Goal: Task Accomplishment & Management: Manage account settings

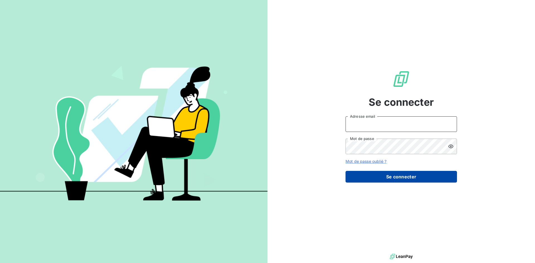
type input "[EMAIL_ADDRESS][DOMAIN_NAME]"
click at [402, 177] on button "Se connecter" at bounding box center [400, 177] width 111 height 12
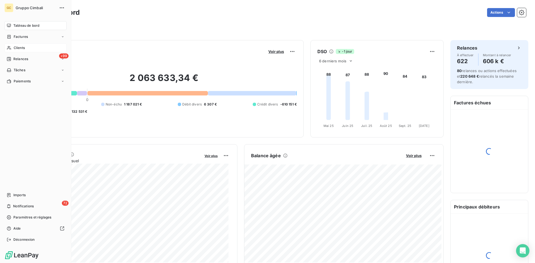
click at [16, 48] on span "Clients" at bounding box center [19, 47] width 11 height 5
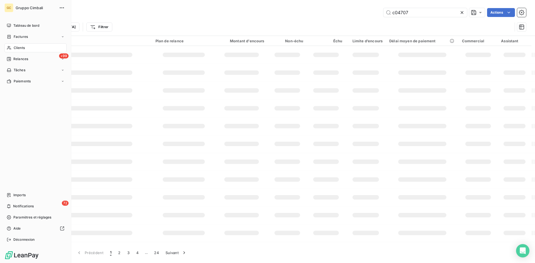
type input "c04707"
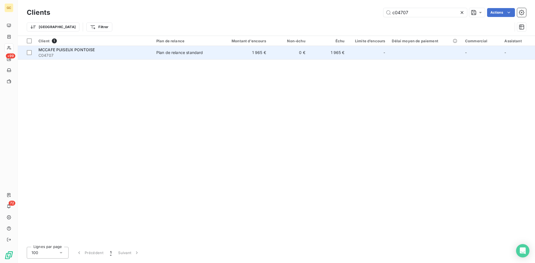
click at [56, 50] on span "MCCAFE PUISEUX PONTOISE" at bounding box center [66, 49] width 56 height 5
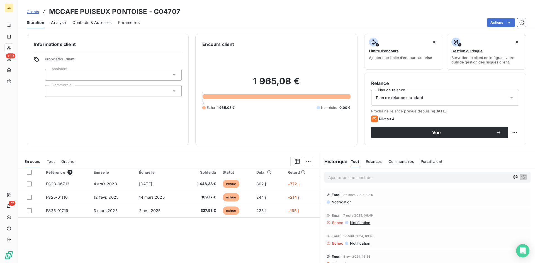
click at [104, 23] on span "Contacts & Adresses" at bounding box center [91, 23] width 39 height 6
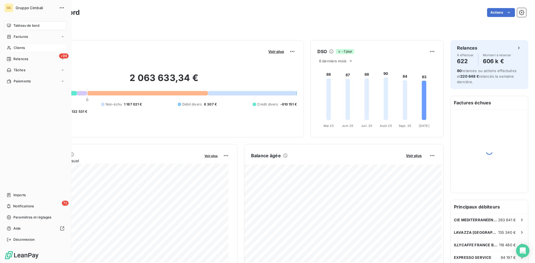
click at [17, 47] on span "Clients" at bounding box center [19, 47] width 11 height 5
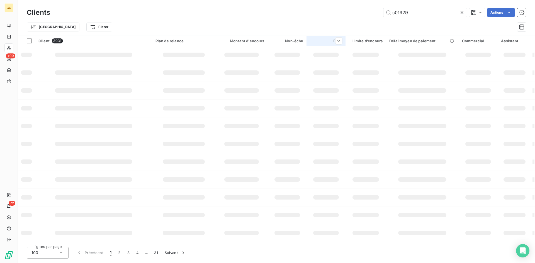
type input "c01929"
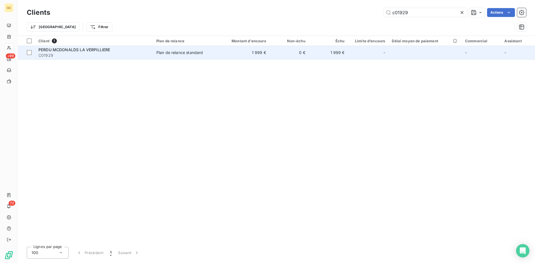
click at [68, 51] on span "PERDU MCDONALDS LA VERPILLIERE" at bounding box center [74, 49] width 72 height 5
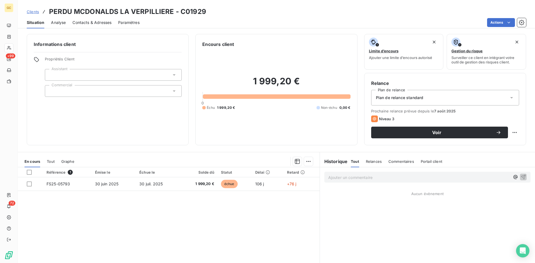
click at [90, 23] on span "Contacts & Adresses" at bounding box center [91, 23] width 39 height 6
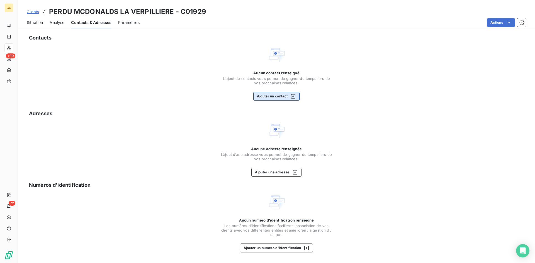
click at [268, 96] on button "Ajouter un contact" at bounding box center [276, 96] width 47 height 9
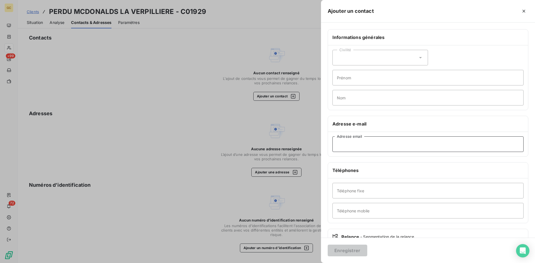
click at [356, 146] on input "Adresse email" at bounding box center [427, 144] width 191 height 16
paste input "[EMAIL_ADDRESS][DOMAIN_NAME]"
type input "[EMAIL_ADDRESS][DOMAIN_NAME]"
click at [352, 252] on button "Enregistrer" at bounding box center [348, 251] width 40 height 12
